Goal: Task Accomplishment & Management: Complete application form

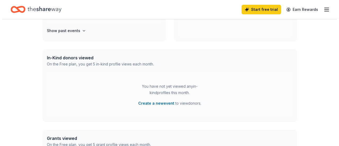
scroll to position [109, 0]
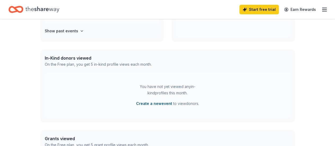
click at [153, 103] on button "Create a new event" at bounding box center [154, 103] width 36 height 6
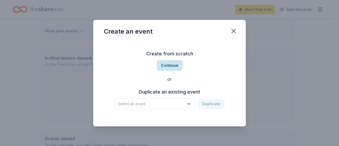
click at [176, 66] on button "Continue" at bounding box center [170, 65] width 26 height 11
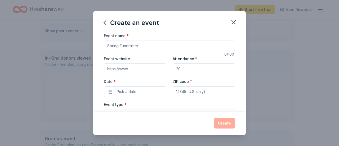
click at [138, 46] on input "Event name *" at bounding box center [169, 45] width 131 height 11
click at [119, 45] on input "Event name *" at bounding box center [169, 45] width 131 height 11
click at [135, 69] on input "Event website" at bounding box center [135, 68] width 62 height 11
type input "https://superstition.mpsaz.org/"
click at [194, 70] on input "Attendance *" at bounding box center [203, 68] width 62 height 11
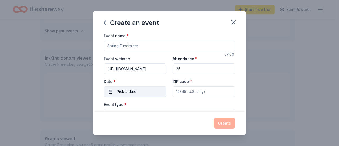
type input "25"
click at [126, 90] on span "Pick a date" at bounding box center [127, 91] width 20 height 6
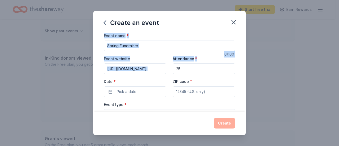
drag, startPoint x: 288, startPoint y: 30, endPoint x: 283, endPoint y: 58, distance: 28.4
click at [283, 58] on div "Create an event Event name * 0 /100 Event website https://superstition.mpsaz.or…" at bounding box center [169, 73] width 339 height 146
click at [285, 47] on div "Create an event Event name * 0 /100 Event website https://superstition.mpsaz.or…" at bounding box center [169, 73] width 339 height 146
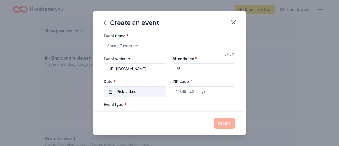
click at [111, 90] on button "Pick a date" at bounding box center [135, 91] width 62 height 11
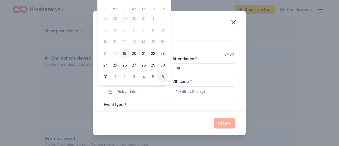
click at [163, 76] on button "6" at bounding box center [163, 77] width 10 height 10
click at [133, 92] on button "09/06/2025" at bounding box center [135, 91] width 62 height 11
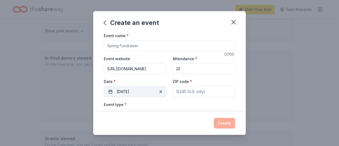
click at [133, 90] on button "09/06/2025" at bounding box center [135, 91] width 62 height 11
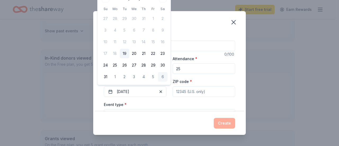
click at [162, 77] on button "6" at bounding box center [163, 77] width 10 height 10
click at [151, 92] on button "Pick a date" at bounding box center [135, 91] width 62 height 11
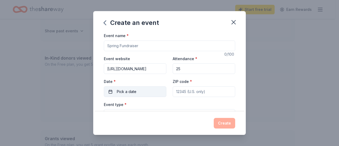
click at [151, 92] on button "Pick a date" at bounding box center [135, 91] width 62 height 11
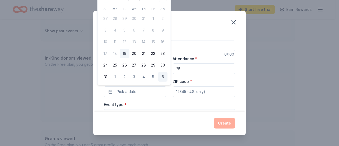
click at [162, 75] on button "6" at bounding box center [163, 77] width 10 height 10
click at [210, 92] on input "ZIP code *" at bounding box center [203, 91] width 62 height 11
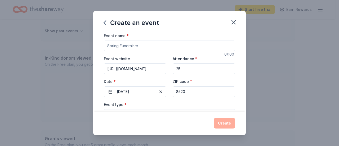
type input "85209"
type input "10222 E. Southern Ave."
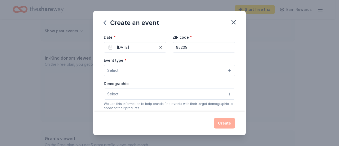
scroll to position [45, 0]
type input "85209"
click at [126, 69] on button "Select" at bounding box center [169, 69] width 131 height 11
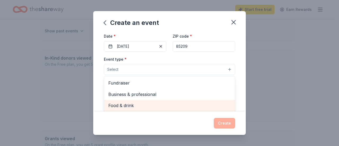
click at [120, 104] on span "Food & drink" at bounding box center [169, 105] width 122 height 7
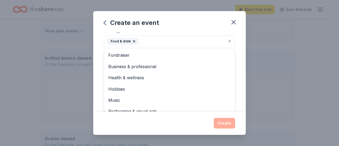
scroll to position [65, 0]
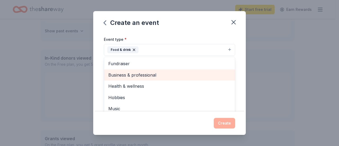
click at [122, 70] on div "Business & professional" at bounding box center [169, 74] width 131 height 11
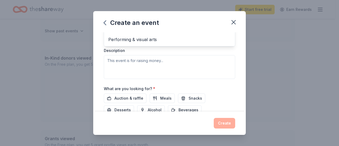
scroll to position [135, 0]
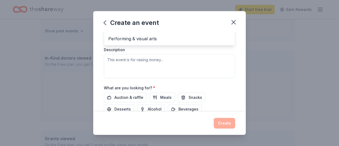
click at [148, 58] on div "Event type * Food & drink Business & professional Fundraiser Health & wellness …" at bounding box center [169, 22] width 131 height 112
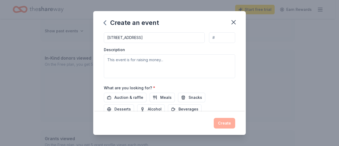
scroll to position [42, 0]
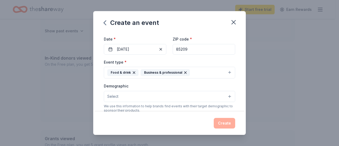
click at [148, 59] on div "Event type * Food & drink Business & professional Fundraiser Health & wellness …" at bounding box center [169, 69] width 131 height 20
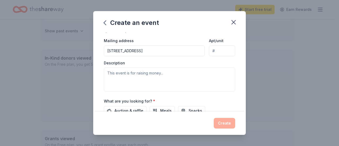
scroll to position [127, 0]
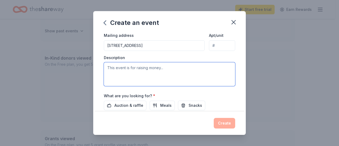
click at [119, 66] on textarea at bounding box center [169, 74] width 131 height 24
type textarea "This event is for Teacher Focused appreciation"
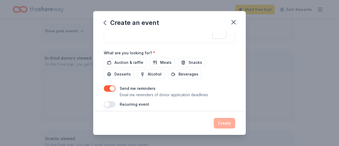
scroll to position [173, 0]
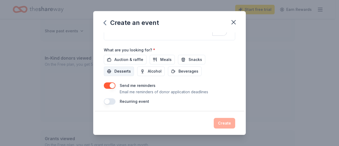
click at [123, 71] on span "Desserts" at bounding box center [122, 71] width 16 height 6
click at [115, 99] on button "button" at bounding box center [110, 101] width 12 height 6
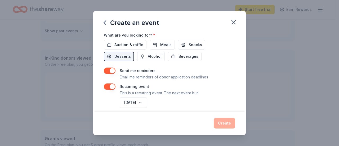
scroll to position [192, 0]
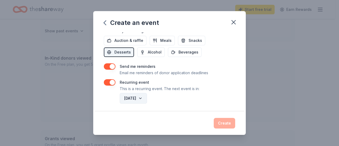
click at [147, 95] on button "September 2026" at bounding box center [133, 98] width 27 height 11
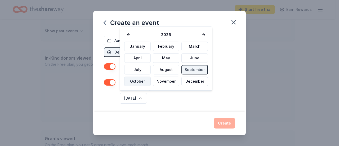
click at [141, 80] on button "October" at bounding box center [137, 81] width 26 height 10
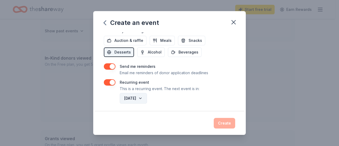
click at [147, 97] on button "October 2026" at bounding box center [133, 98] width 27 height 11
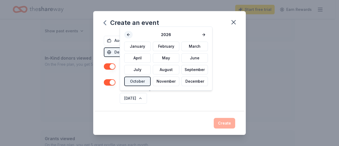
click at [128, 33] on button at bounding box center [128, 34] width 8 height 7
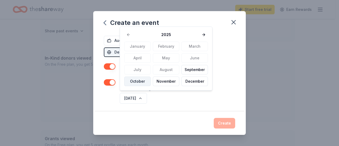
click at [140, 83] on button "October" at bounding box center [137, 81] width 26 height 10
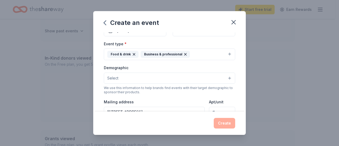
scroll to position [60, 0]
click at [227, 75] on button "Select" at bounding box center [169, 78] width 131 height 11
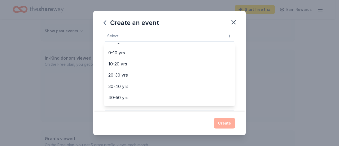
scroll to position [41, 0]
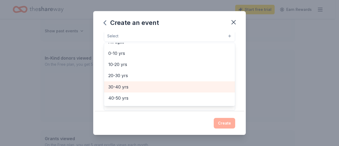
click at [123, 85] on span "30-40 yrs" at bounding box center [169, 86] width 122 height 7
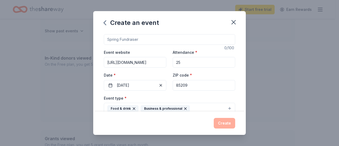
scroll to position [0, 0]
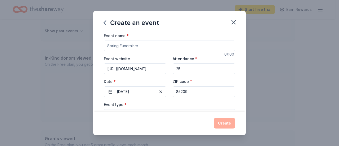
click at [138, 47] on input "Event name *" at bounding box center [169, 45] width 131 height 11
type input "Monthly Fundraiser"
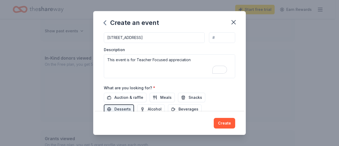
scroll to position [139, 0]
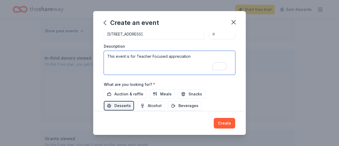
click at [190, 57] on textarea "This event is for Teacher Focused appreciation" at bounding box center [169, 63] width 131 height 24
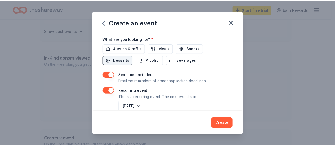
scroll to position [192, 0]
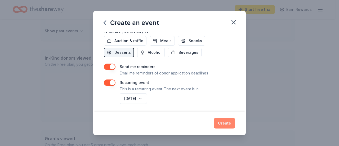
type textarea "This event is for Teacher Focused appreciation"
click at [226, 124] on button "Create" at bounding box center [223, 123] width 21 height 11
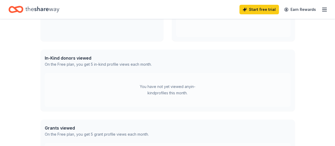
scroll to position [69, 0]
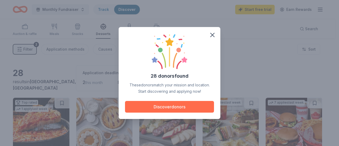
click at [206, 107] on button "Discover donors" at bounding box center [169, 107] width 89 height 12
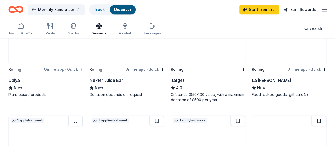
scroll to position [281, 0]
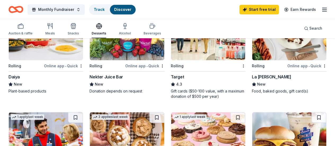
click at [171, 93] on div "Gift cards ($50-100 value, with a maximum donation of $500 per year)" at bounding box center [208, 93] width 75 height 11
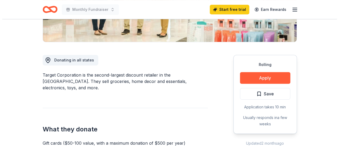
scroll to position [120, 0]
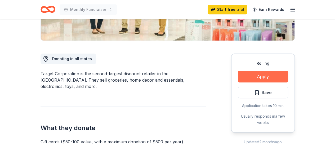
click at [256, 76] on button "Apply" at bounding box center [263, 77] width 50 height 12
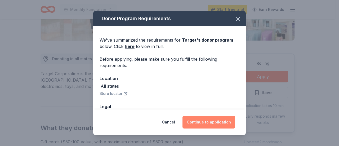
click at [204, 122] on button "Continue to application" at bounding box center [208, 122] width 53 height 13
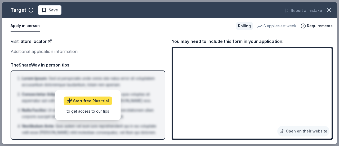
click at [93, 100] on link "Start free Plus trial" at bounding box center [87, 100] width 48 height 8
click at [122, 83] on li "Lorem Ipsum : Sed ut perspiciatis unde omnis iste natus error sit voluptatem ac…" at bounding box center [89, 81] width 135 height 13
